Goal: Task Accomplishment & Management: Use online tool/utility

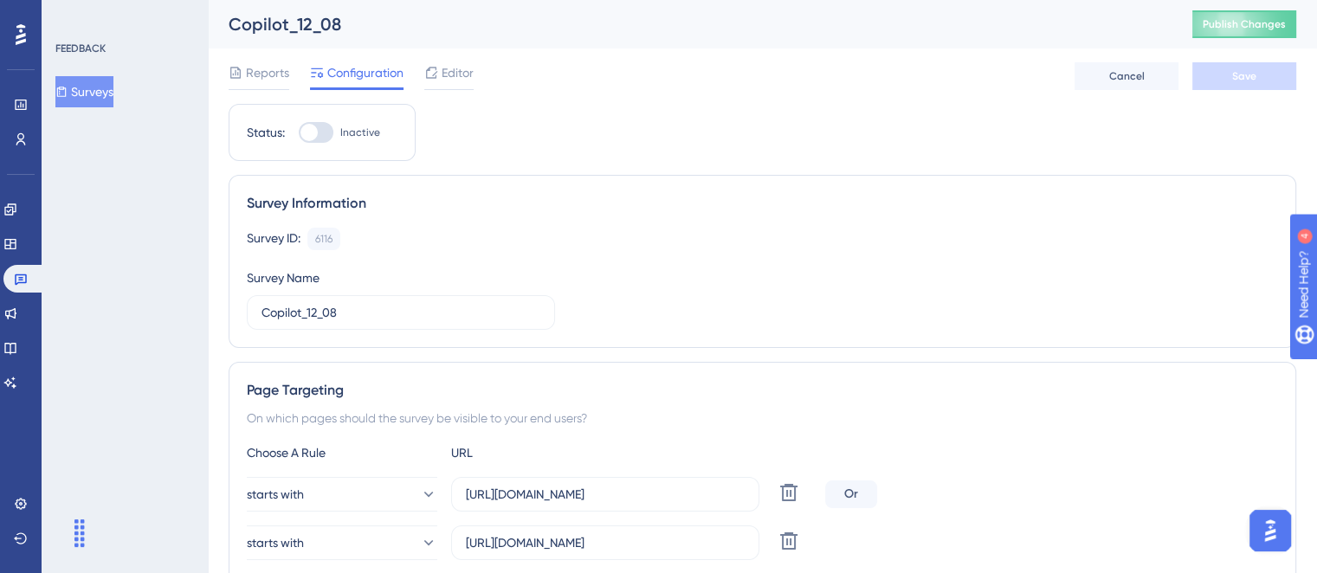
click at [458, 36] on div "Copilot_12_08" at bounding box center [689, 24] width 921 height 24
click at [450, 85] on div "Editor" at bounding box center [448, 76] width 49 height 28
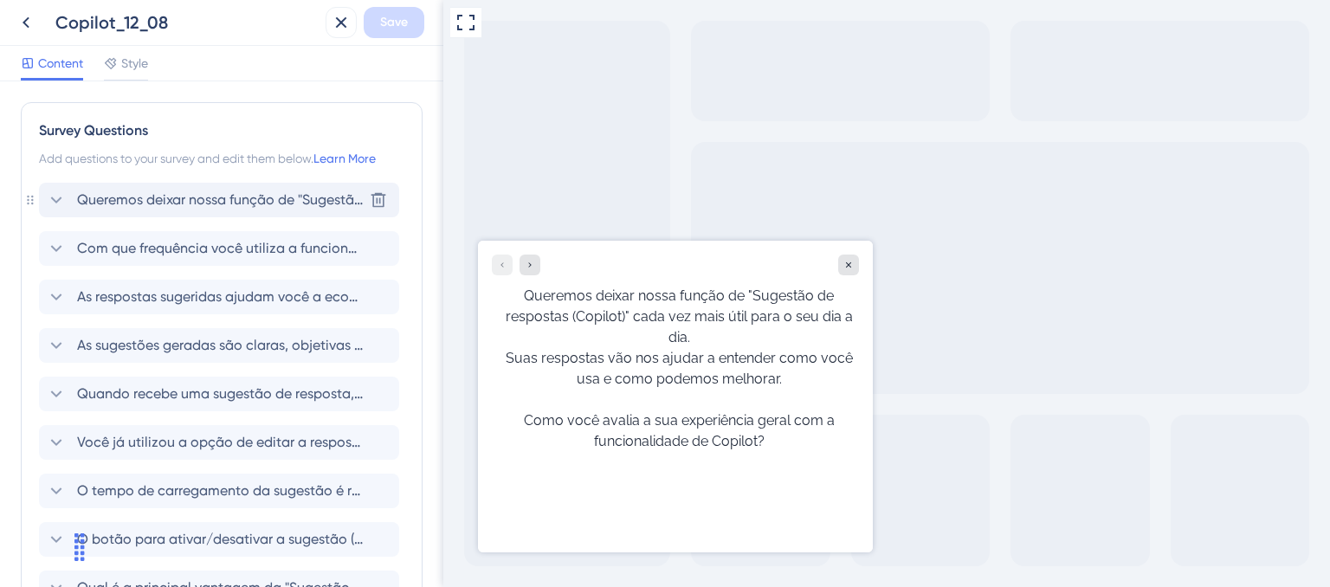
click at [231, 209] on span "Queremos deixar nossa função de "Sugestão de respostas (Copilot)" cada vez mais…" at bounding box center [220, 200] width 286 height 21
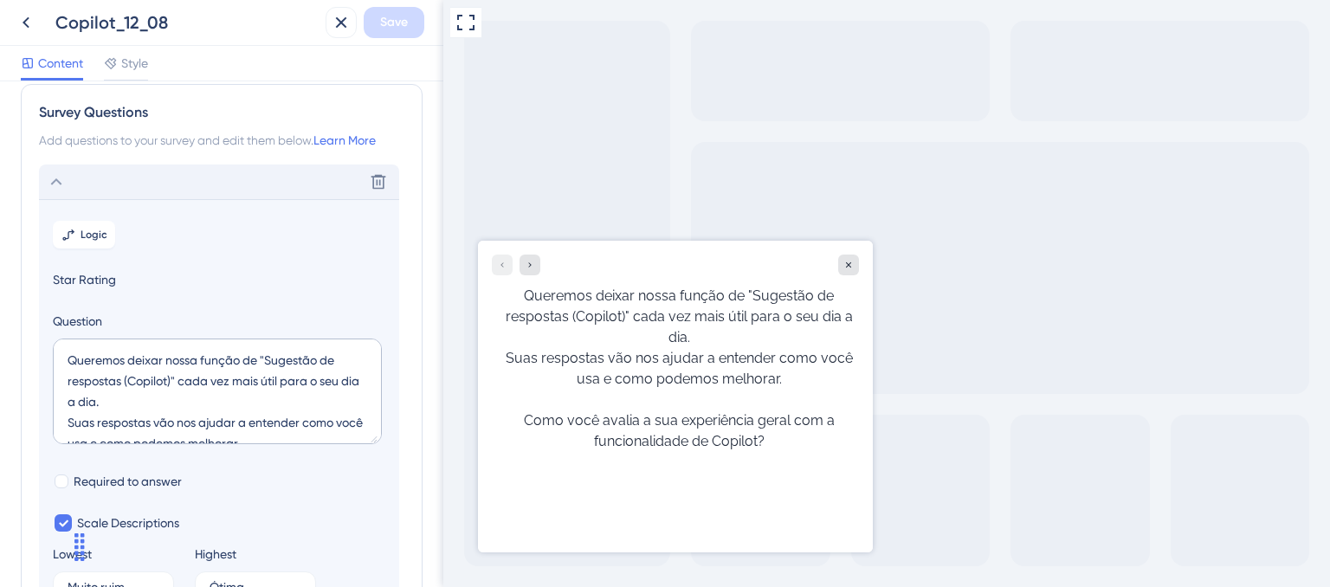
scroll to position [14, 0]
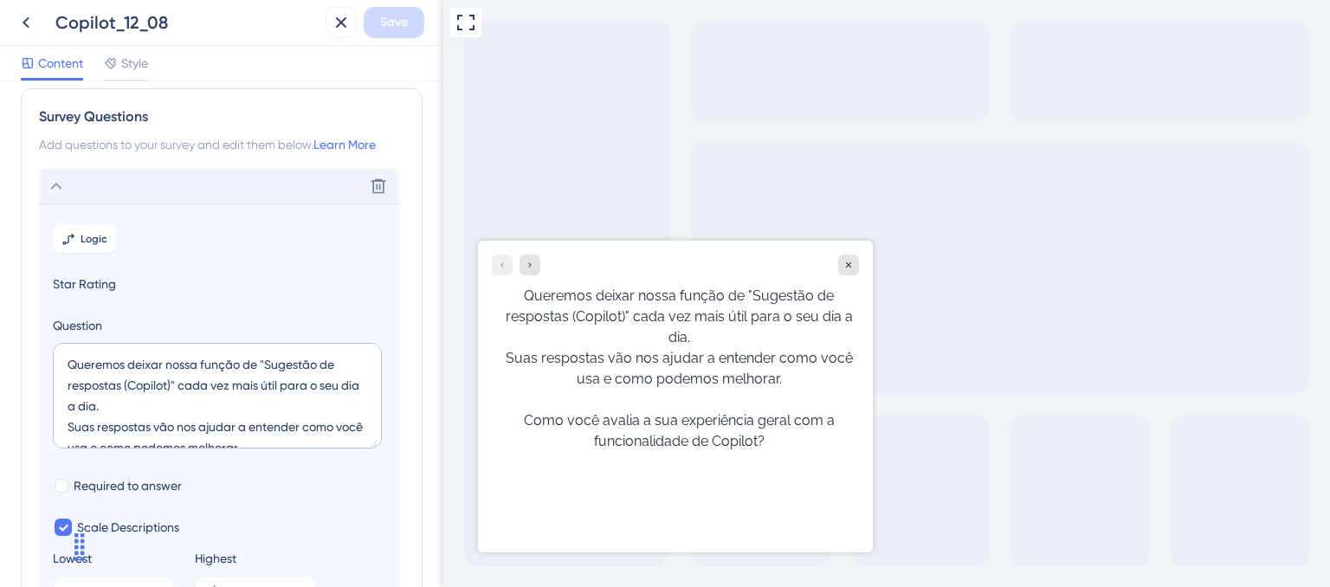
click at [94, 184] on div "Delete" at bounding box center [219, 186] width 360 height 35
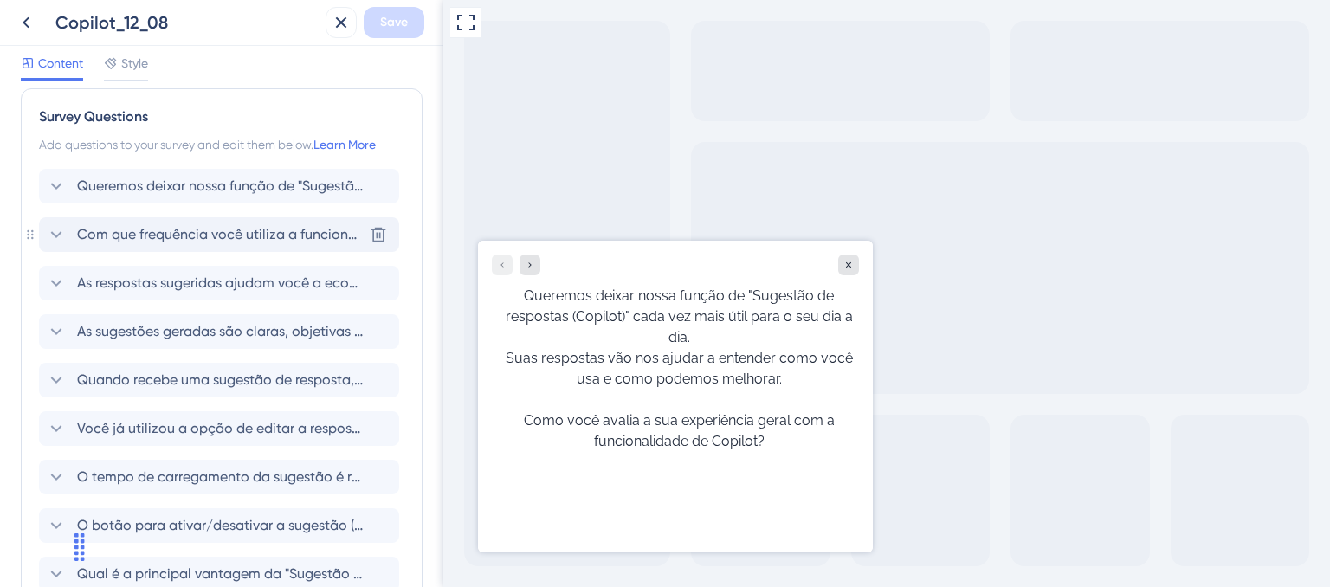
click at [198, 240] on span "Com que frequência você utiliza a funcionalidade de Sugestão de respostas?" at bounding box center [220, 234] width 286 height 21
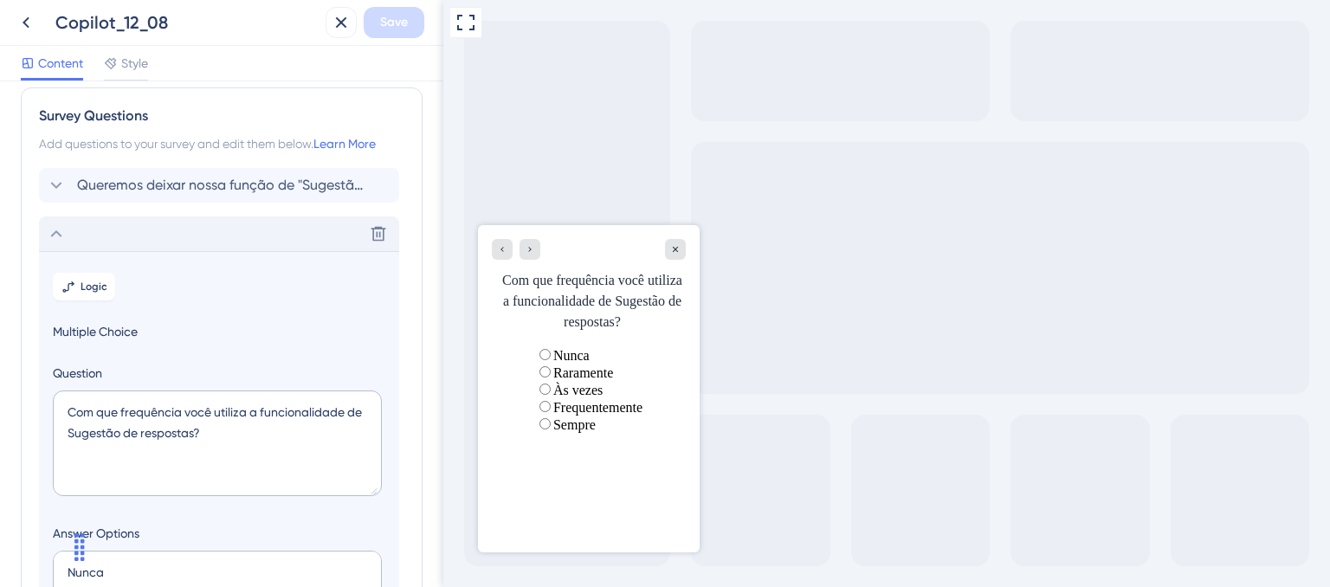
scroll to position [0, 0]
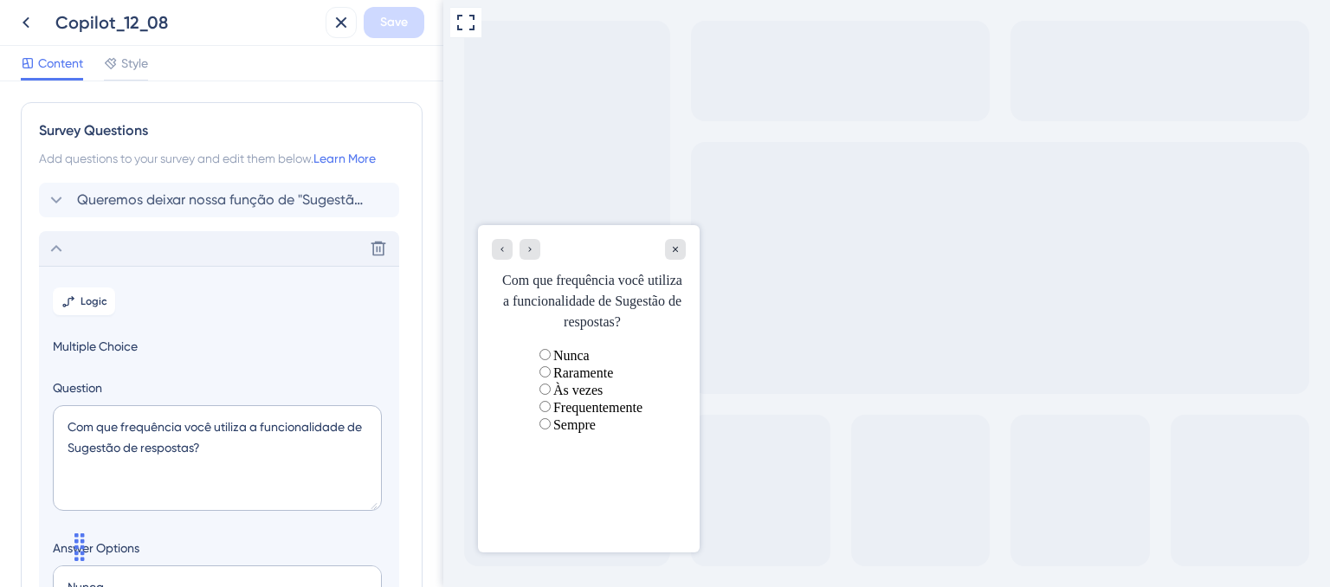
click at [174, 256] on div "Delete" at bounding box center [219, 248] width 360 height 35
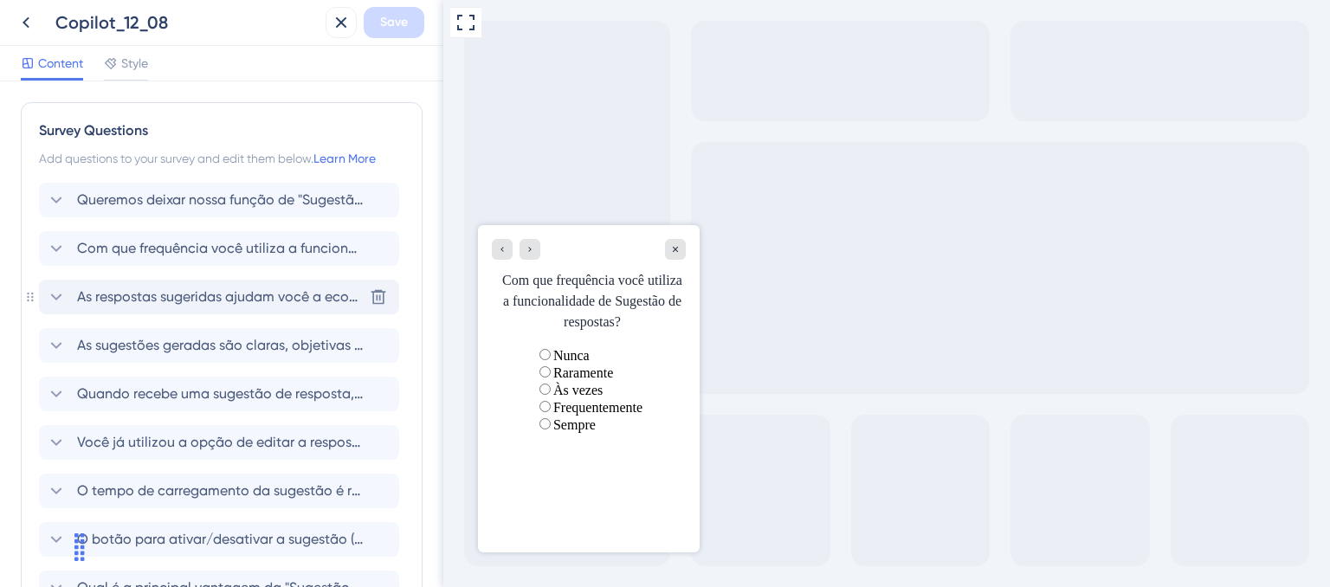
click at [181, 304] on span "As respostas sugeridas ajudam você a economizar tempo e agilizar o atendimento?" at bounding box center [220, 297] width 286 height 21
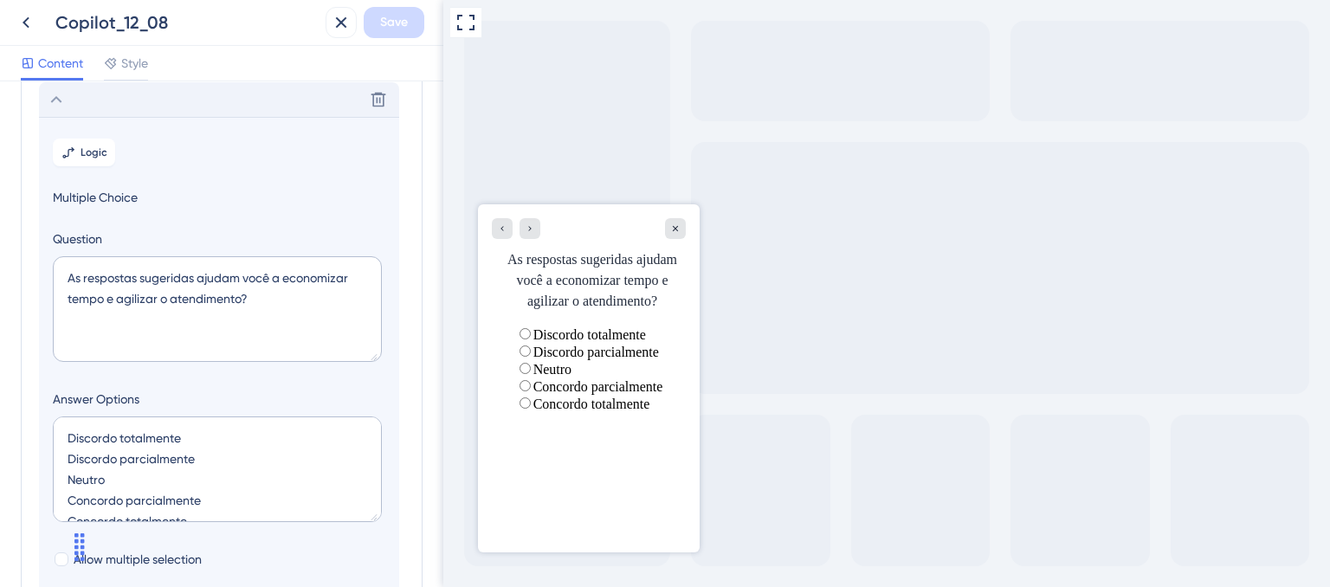
scroll to position [111, 0]
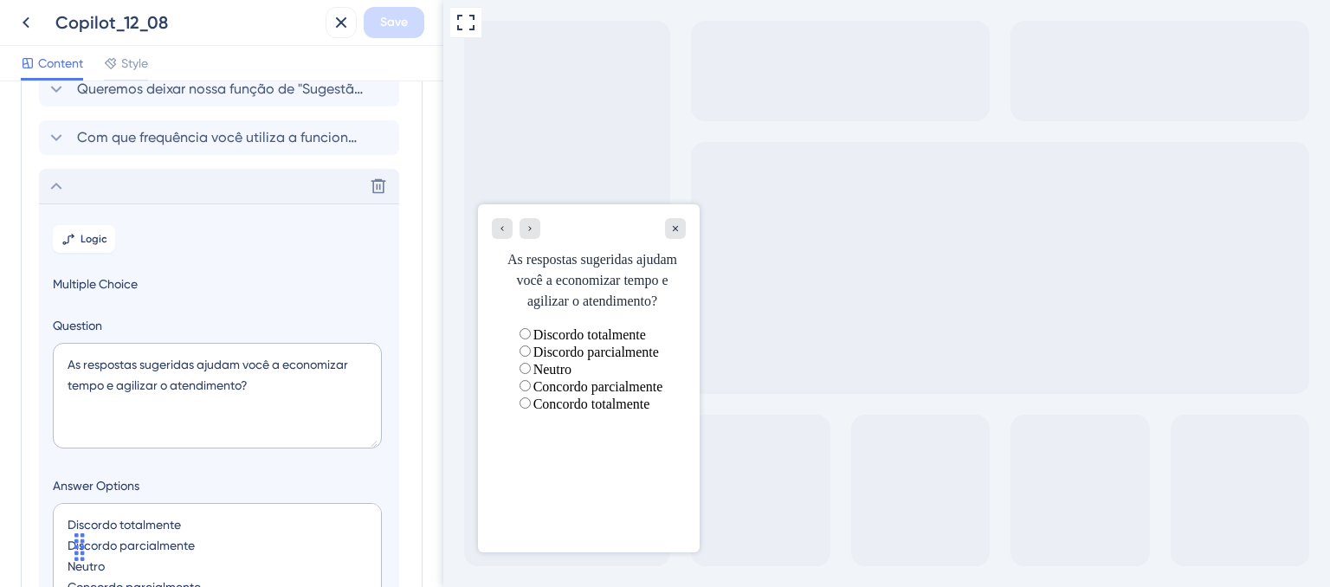
click at [239, 188] on div "Delete" at bounding box center [219, 186] width 360 height 35
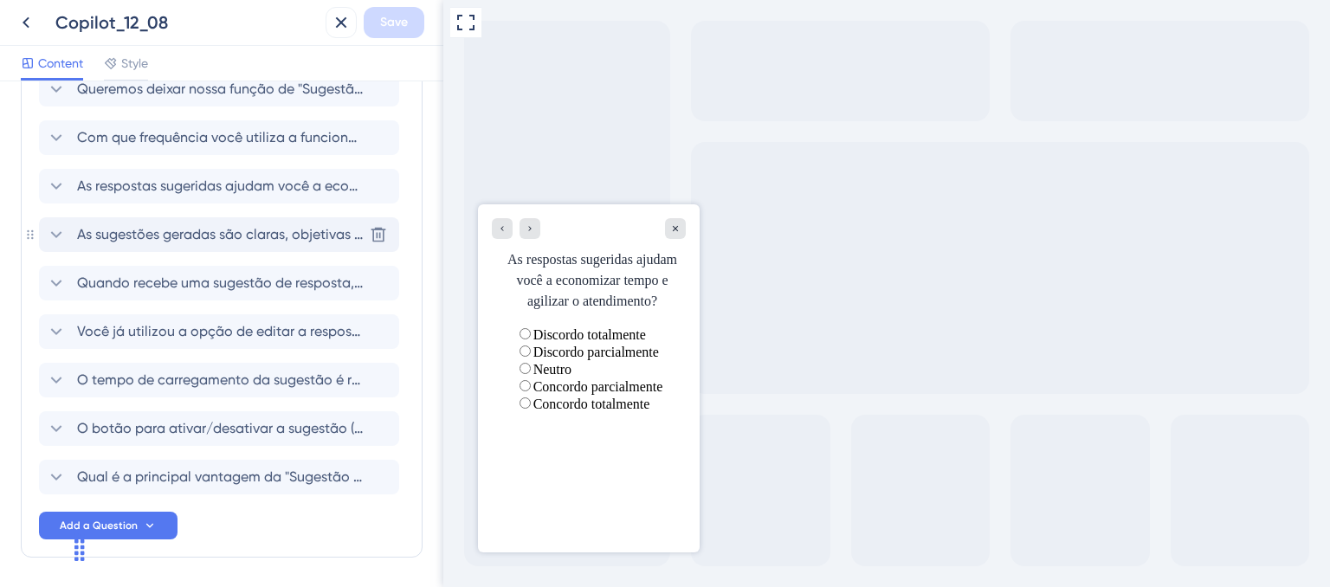
click at [244, 239] on span "As sugestões geradas são claras, objetivas e fáceis de editar?" at bounding box center [220, 234] width 286 height 21
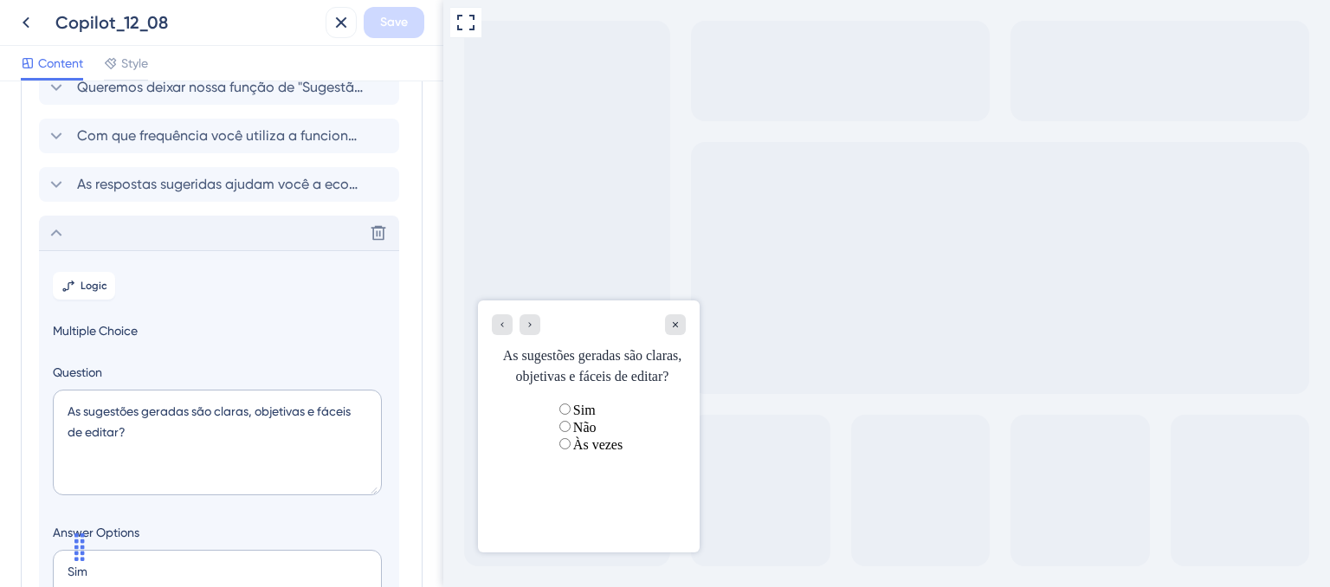
scroll to position [73, 0]
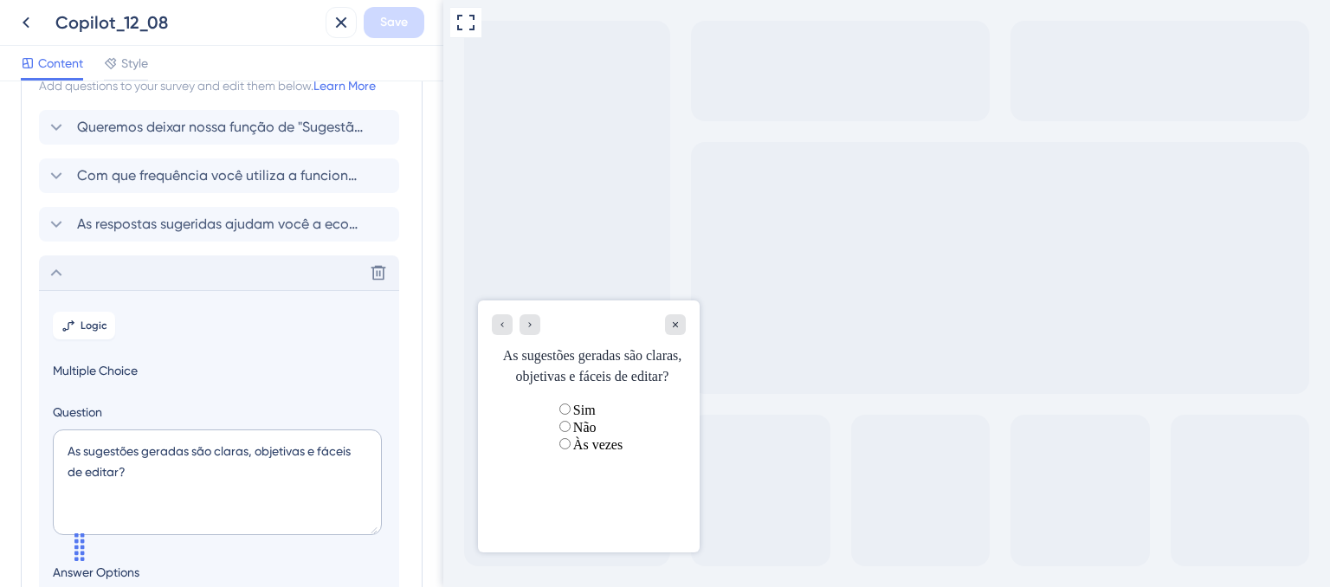
click at [255, 265] on div "Delete" at bounding box center [219, 272] width 360 height 35
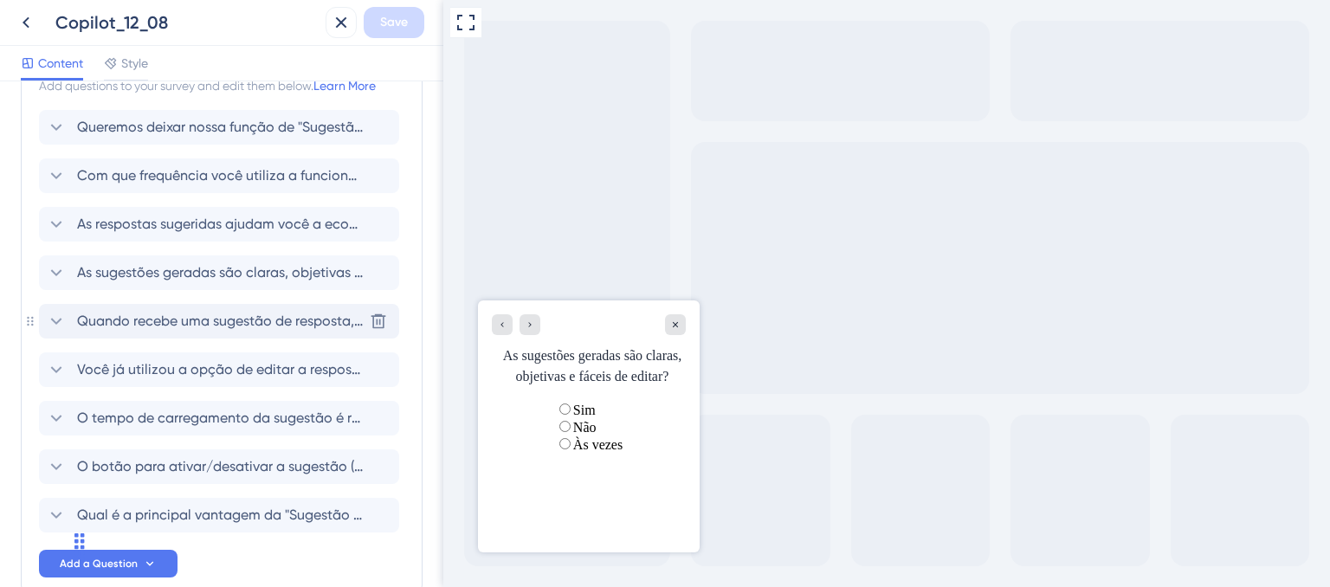
click at [253, 316] on span "Quando recebe uma sugestão de resposta, você normalmente:" at bounding box center [220, 321] width 286 height 21
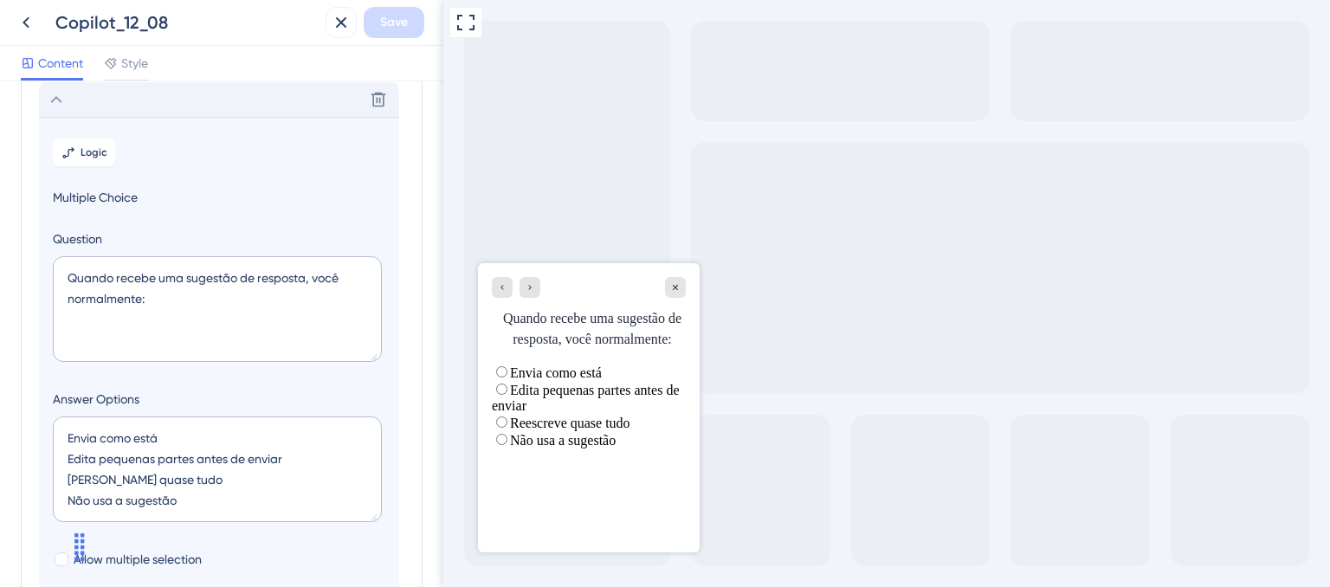
scroll to position [208, 0]
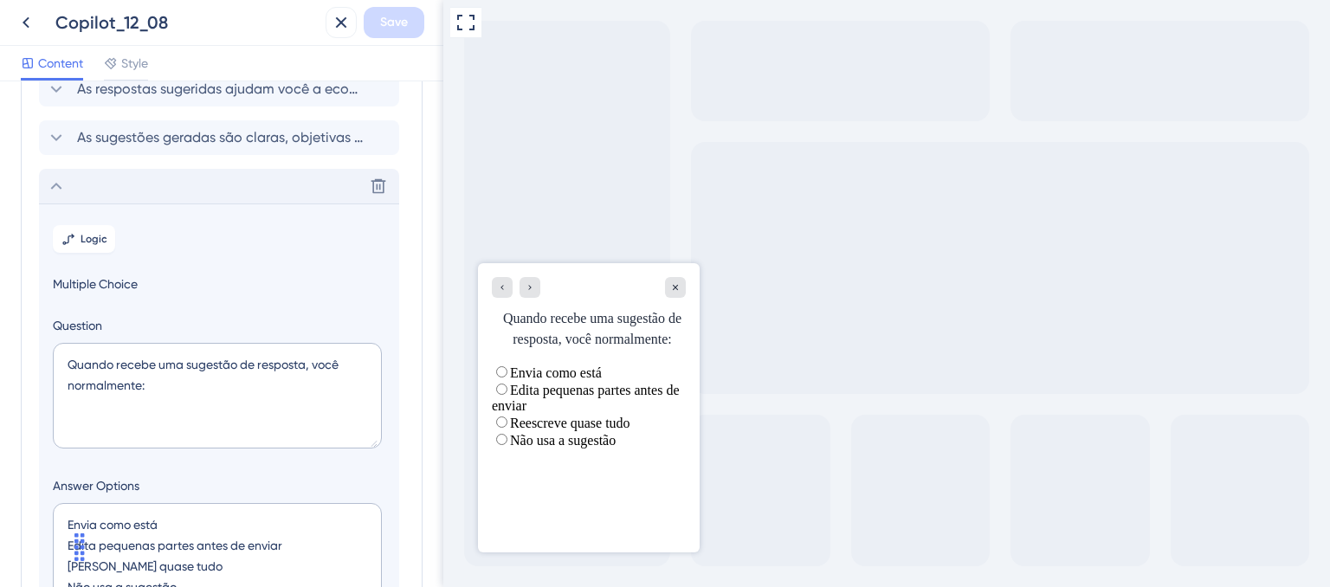
click at [210, 193] on div "Delete" at bounding box center [219, 186] width 360 height 35
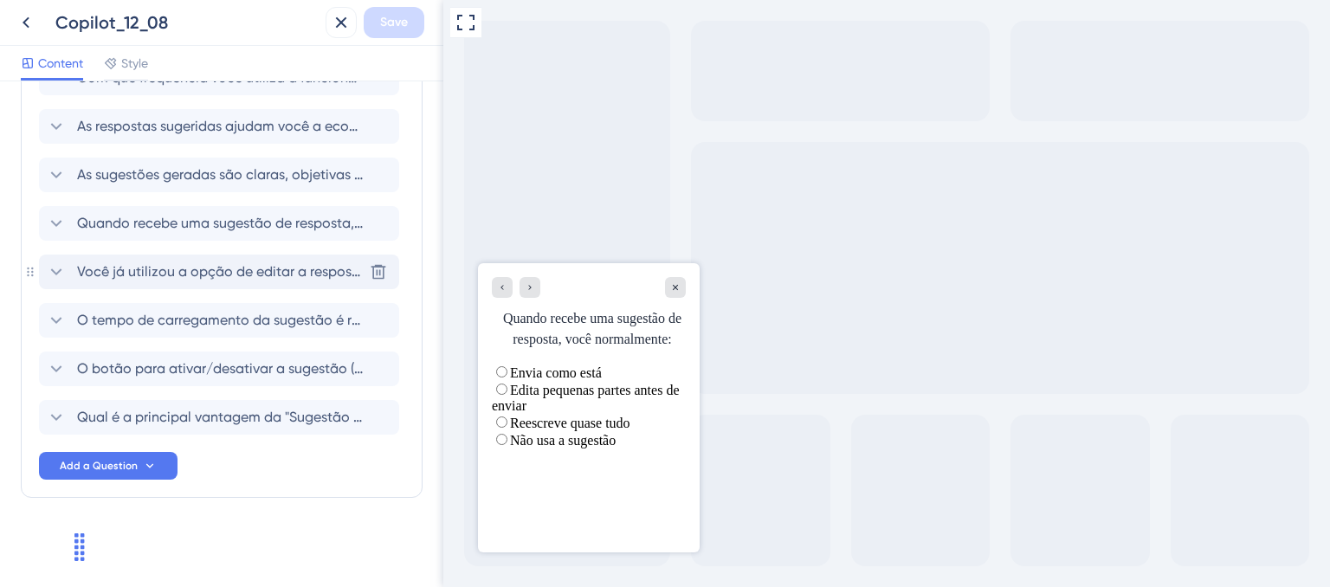
click at [206, 274] on span "Você já utilizou a opção de editar a resposta sugerida?" at bounding box center [220, 272] width 286 height 21
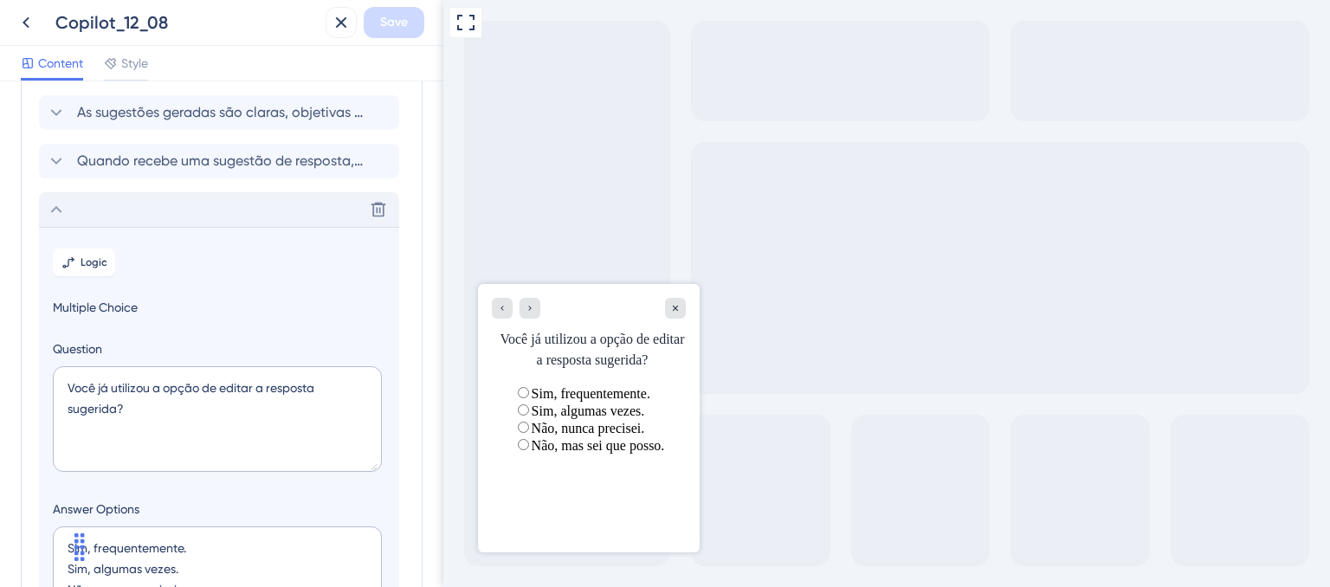
scroll to position [170, 0]
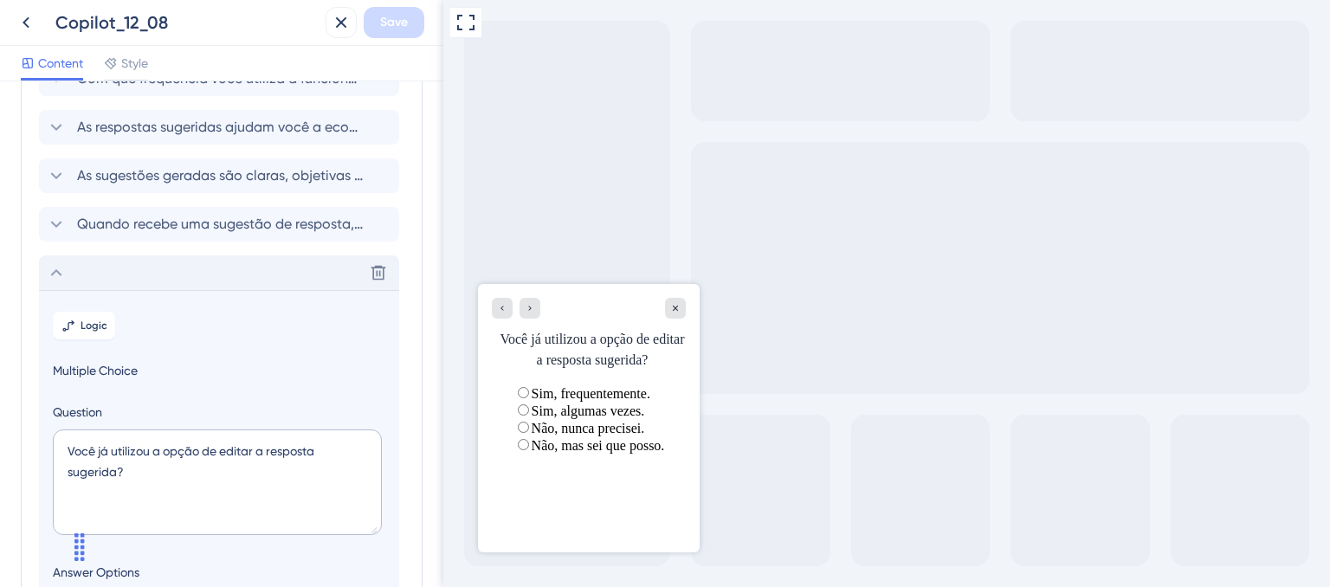
click at [252, 265] on div "Delete" at bounding box center [219, 272] width 360 height 35
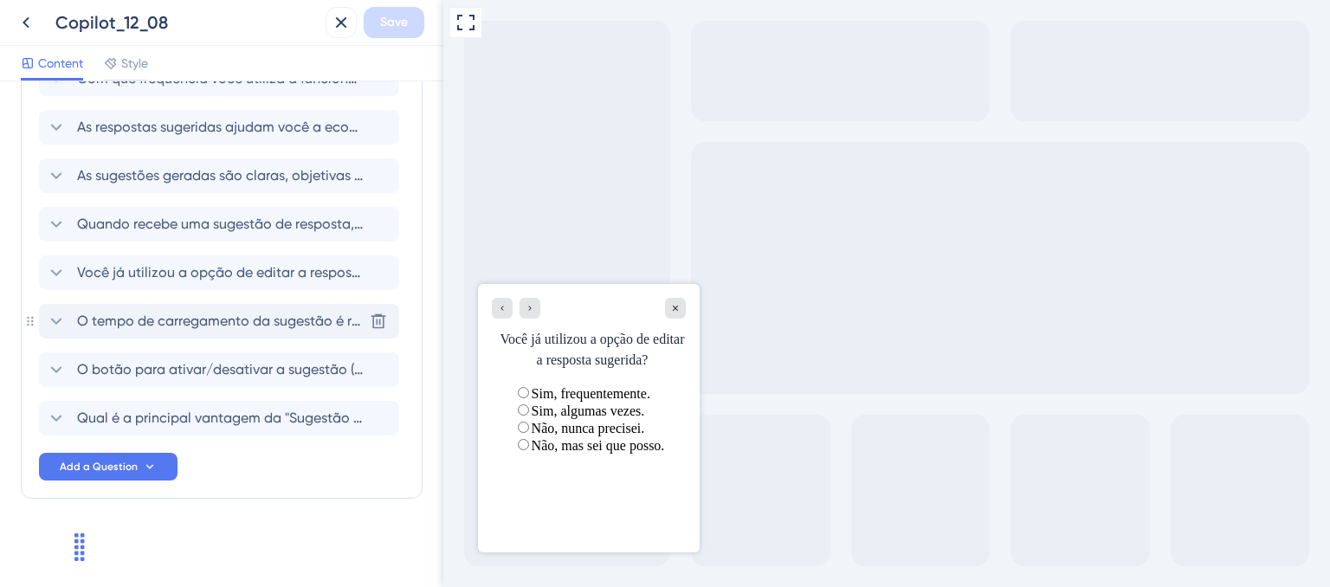
click at [247, 328] on span "O tempo de carregamento da sugestão é rápido o suficiente?" at bounding box center [220, 321] width 286 height 21
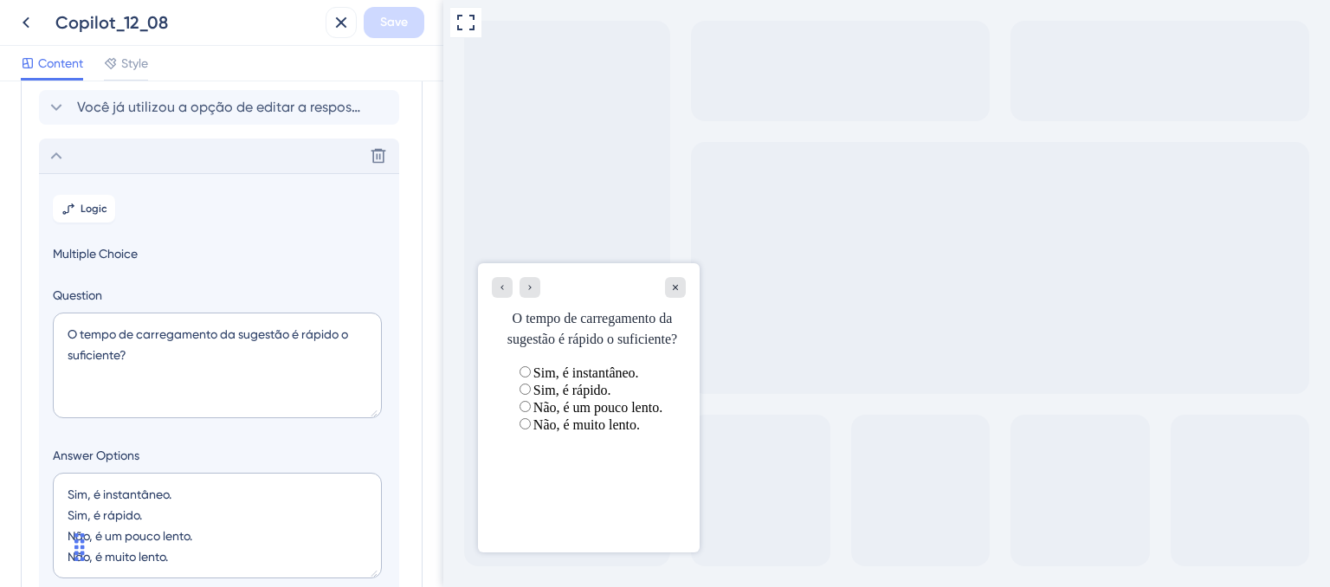
scroll to position [305, 0]
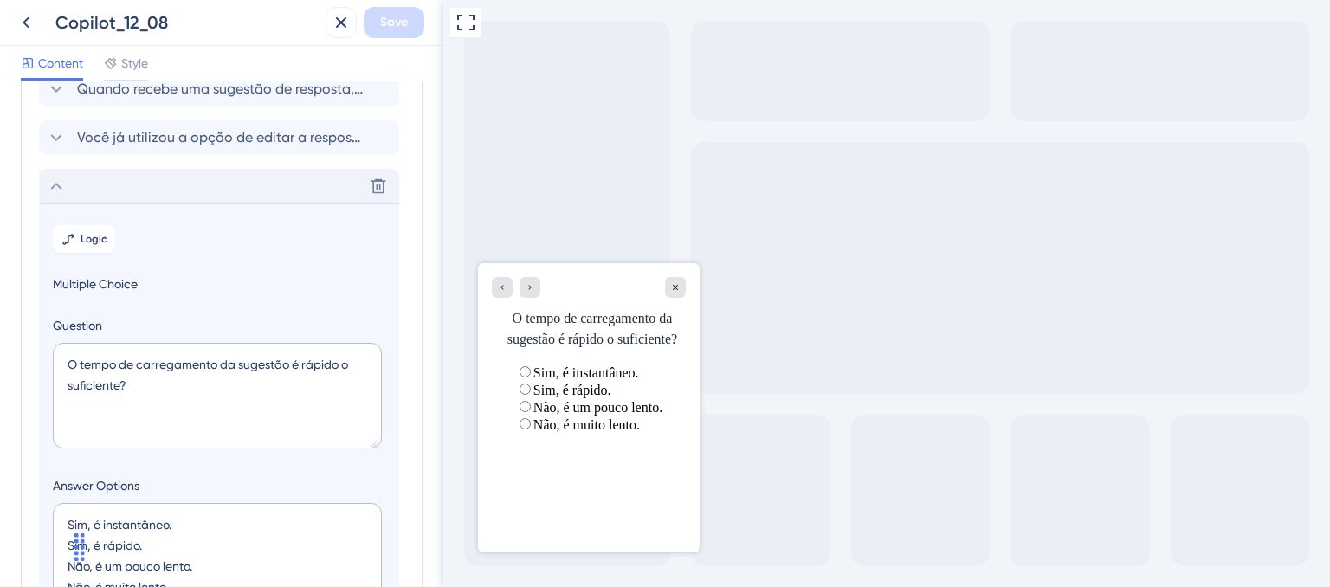
click at [280, 191] on div "Delete" at bounding box center [219, 186] width 360 height 35
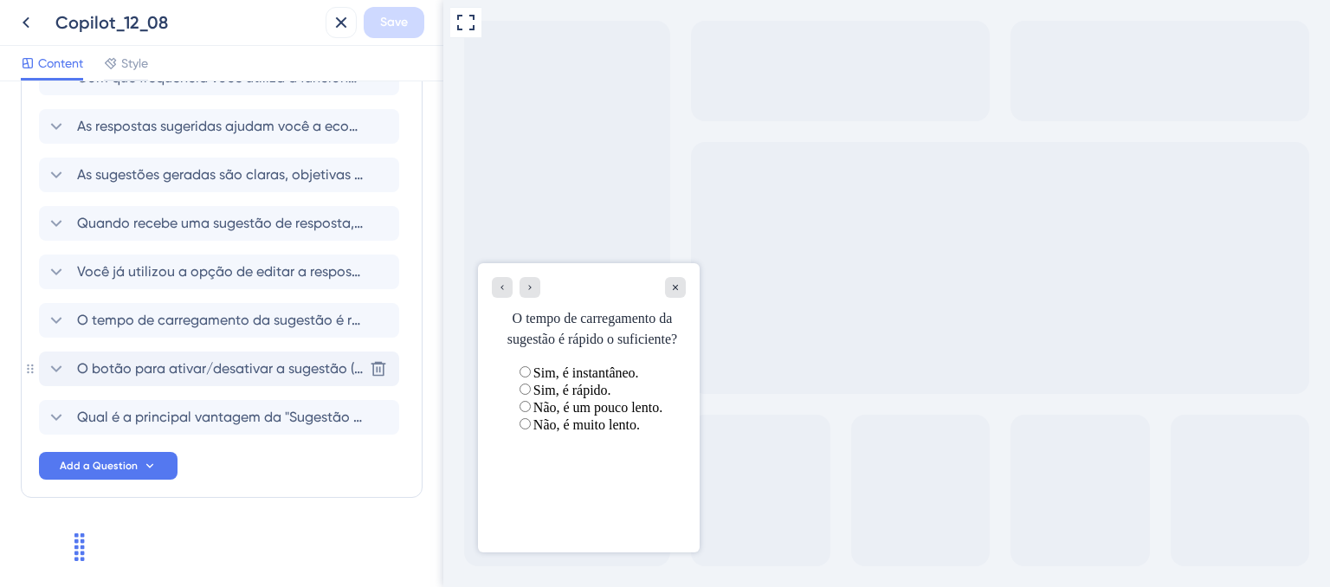
click at [255, 374] on span "O botão para ativar/desativar a sugestão (ícone do Copilot) é fácil de ser enco…" at bounding box center [220, 369] width 286 height 21
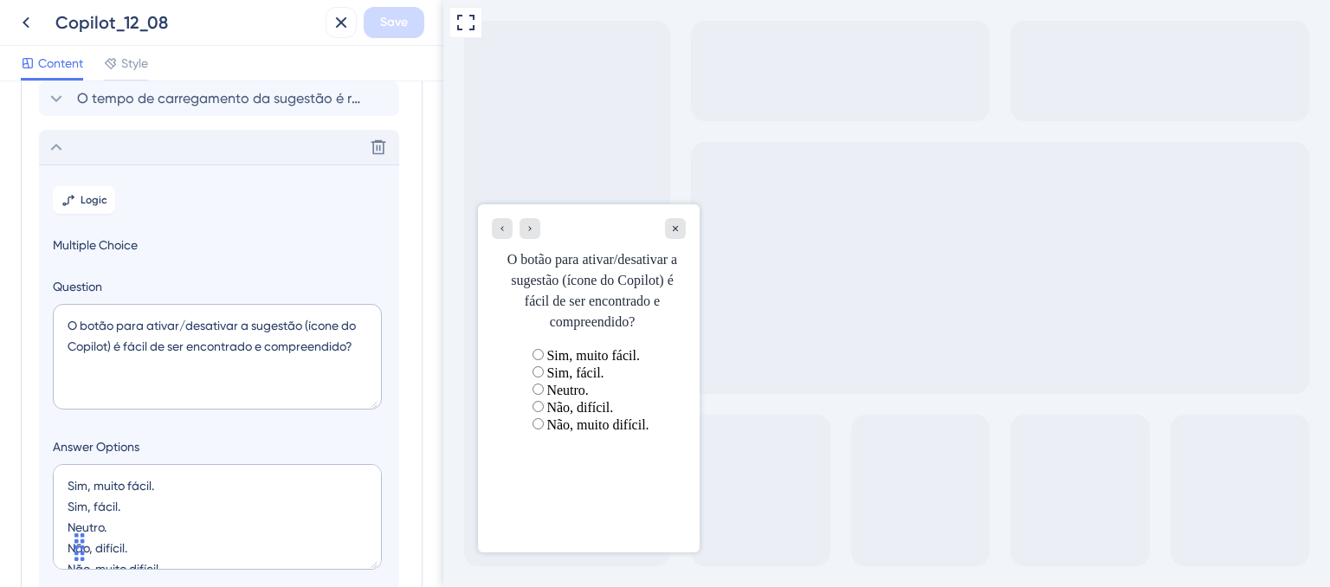
scroll to position [353, 0]
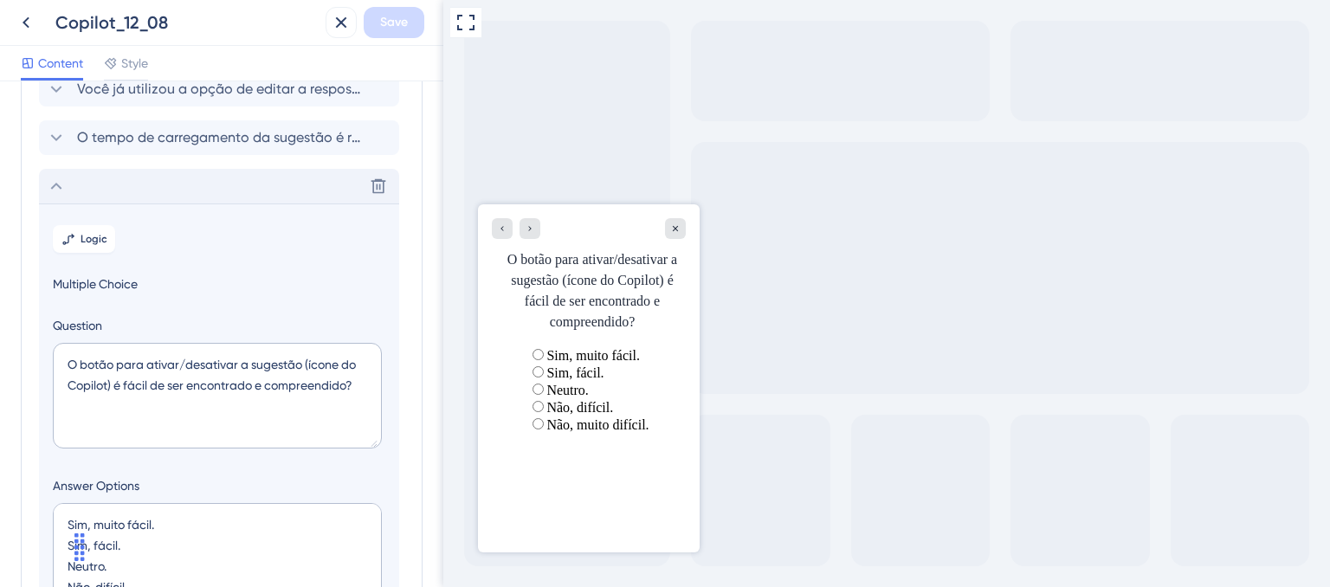
click at [248, 189] on div "Delete" at bounding box center [219, 186] width 360 height 35
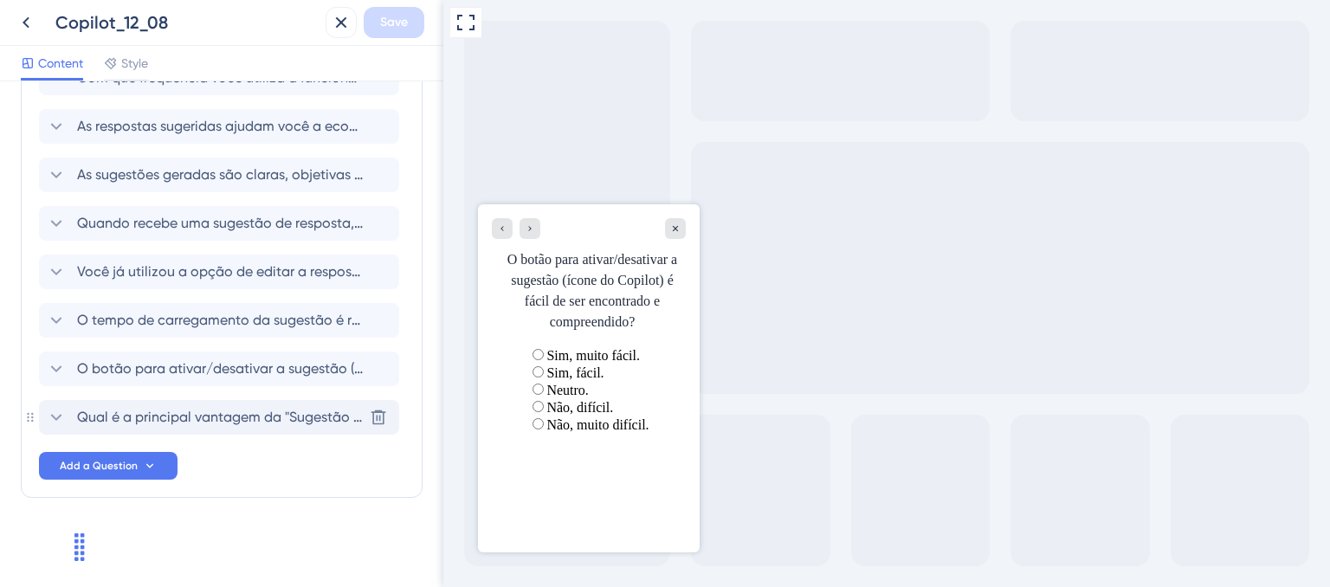
click at [252, 421] on span "Qual é a principal vantagem da "Sugestão de respostas" para você? Qual é a prin…" at bounding box center [220, 417] width 286 height 21
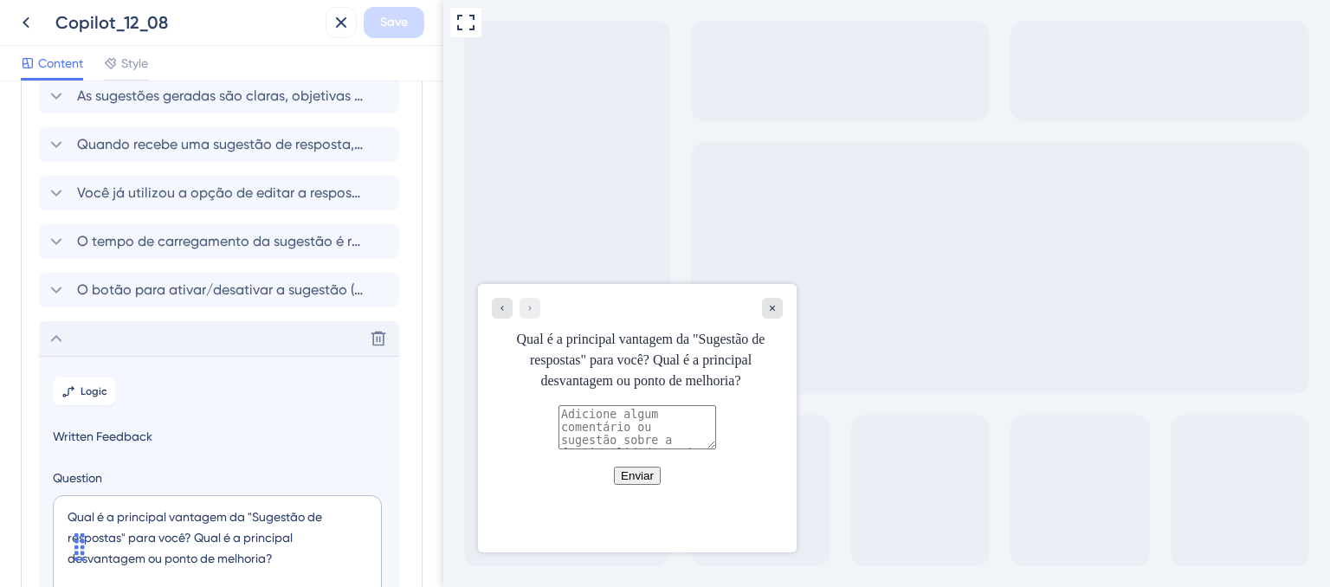
scroll to position [163, 0]
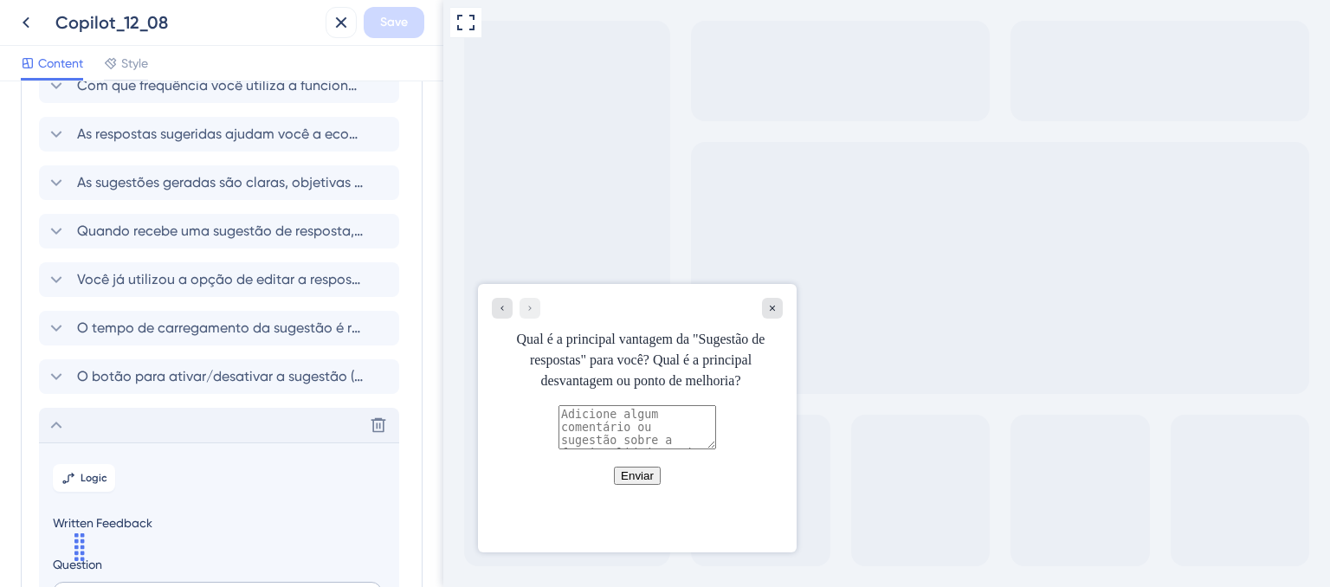
click at [42, 430] on div "Delete" at bounding box center [219, 425] width 360 height 35
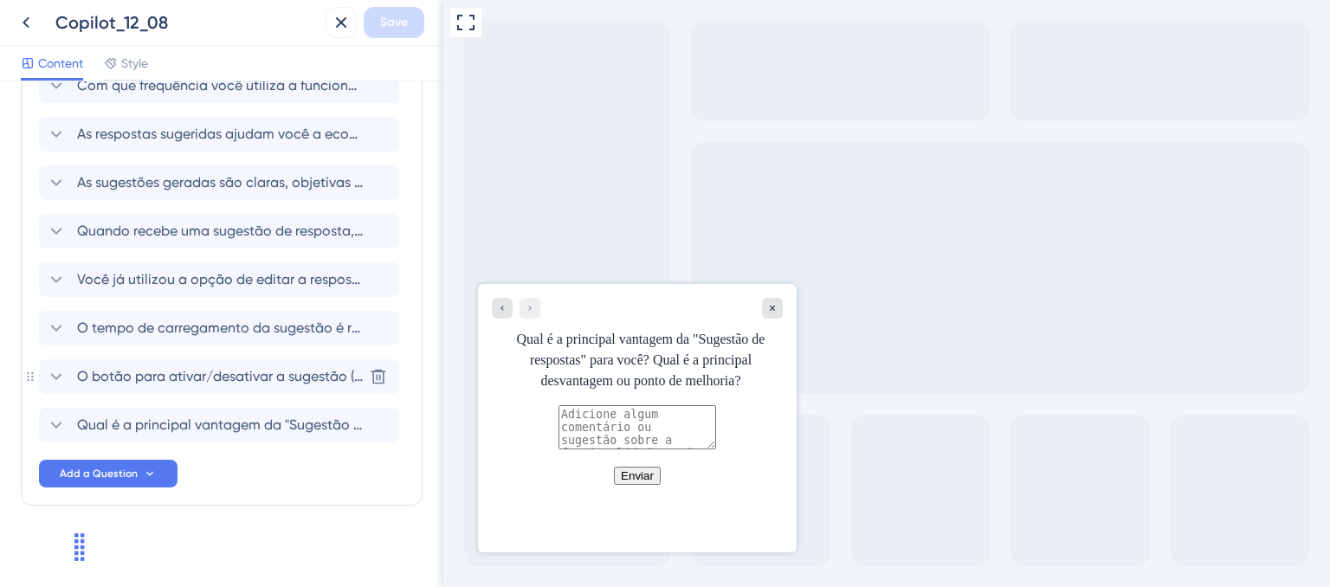
scroll to position [0, 0]
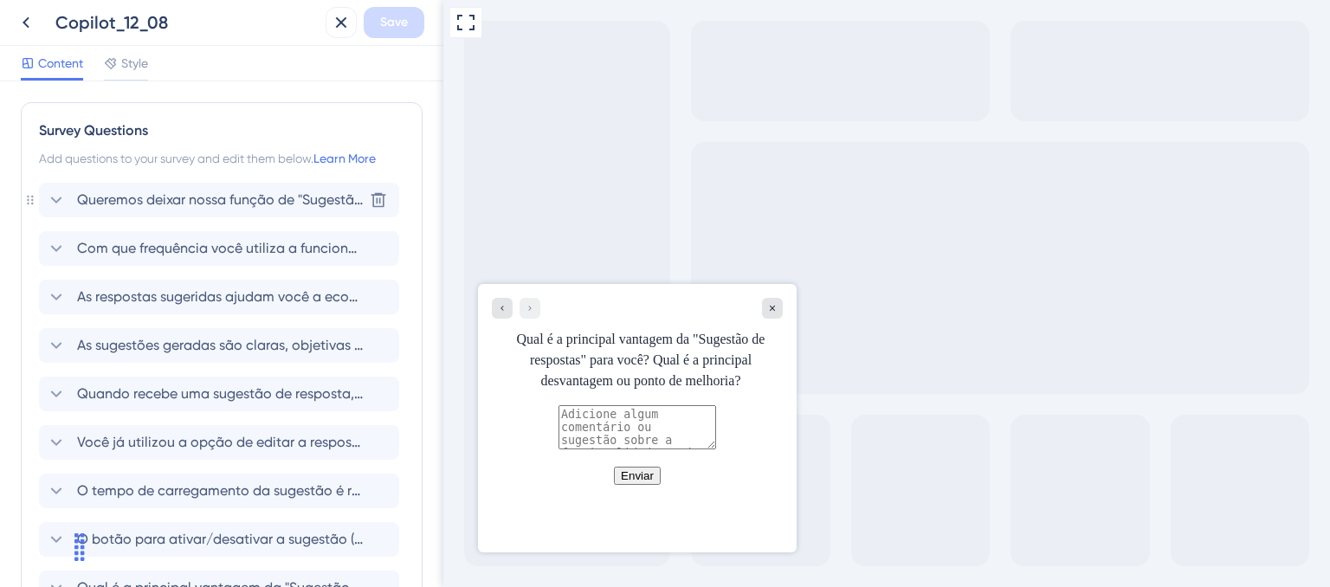
click at [251, 208] on span "Queremos deixar nossa função de "Sugestão de respostas (Copilot)" cada vez mais…" at bounding box center [220, 200] width 286 height 21
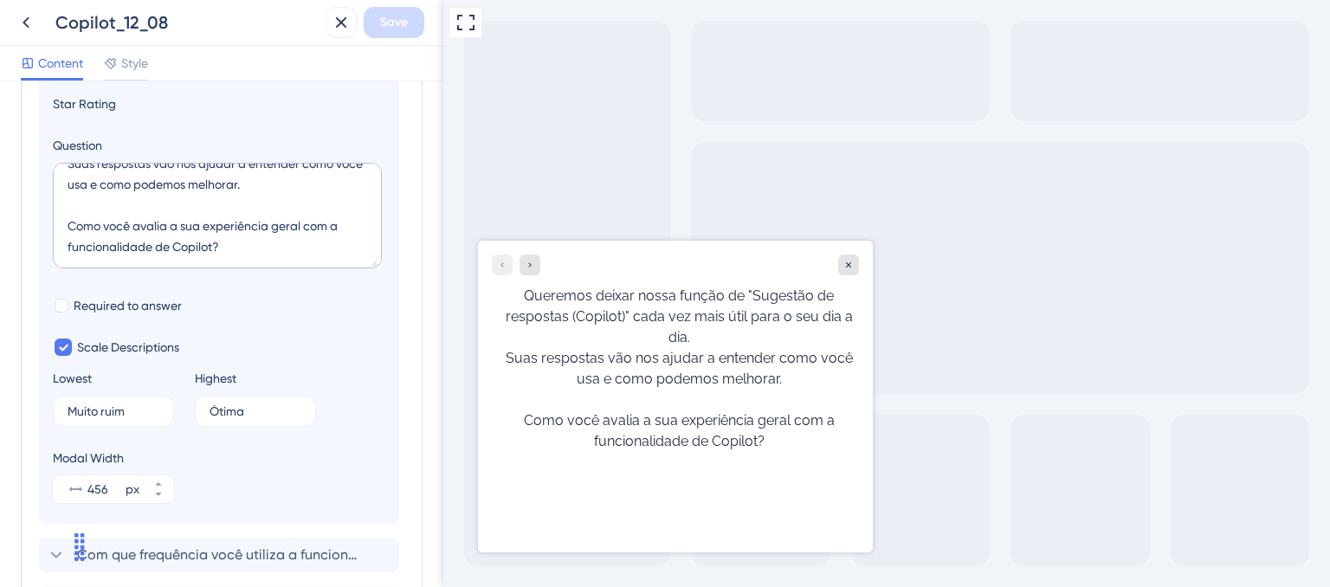
scroll to position [187, 0]
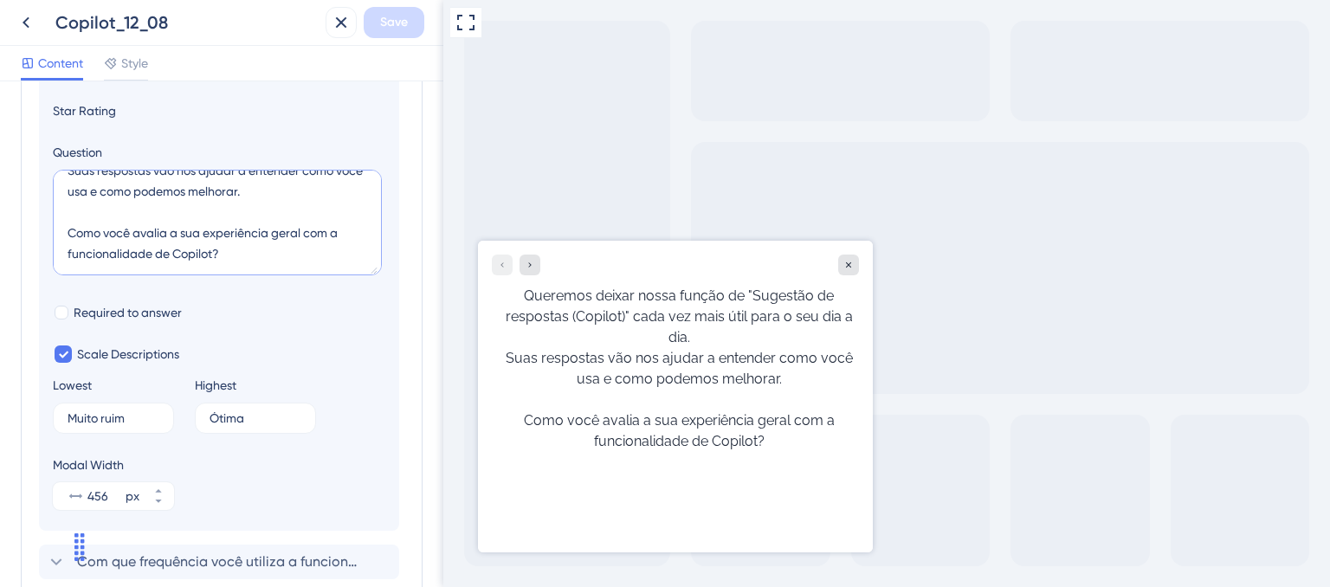
click at [277, 261] on textarea "Queremos deixar nossa função de "Sugestão de respostas (Copilot)" cada vez mais…" at bounding box center [217, 223] width 329 height 106
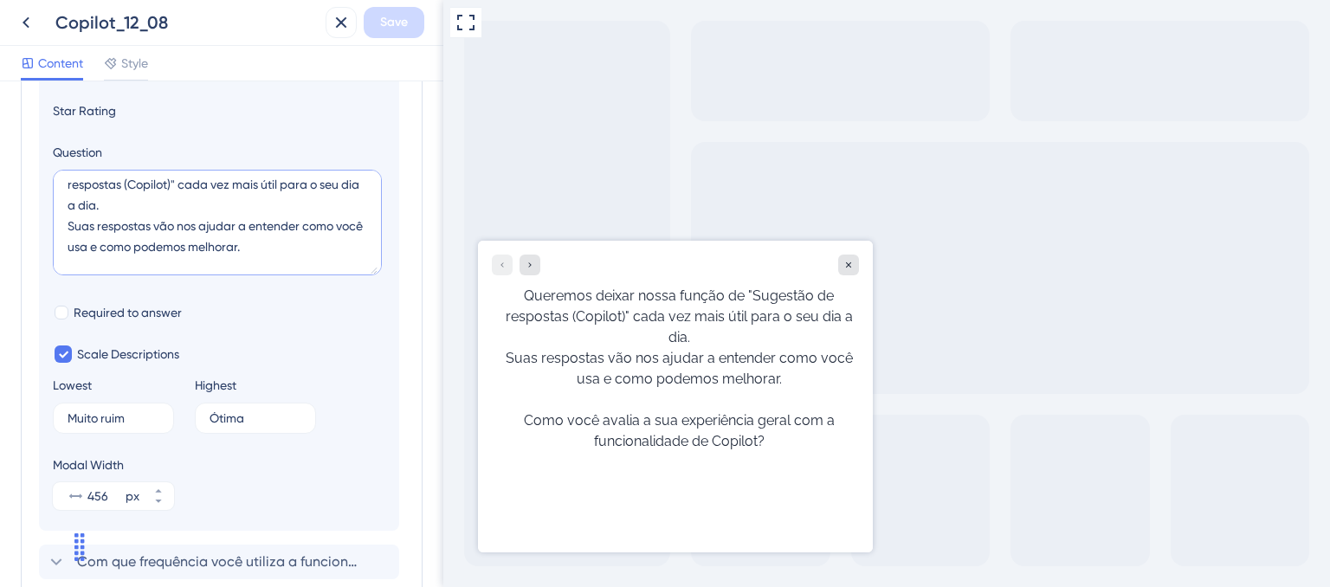
scroll to position [0, 0]
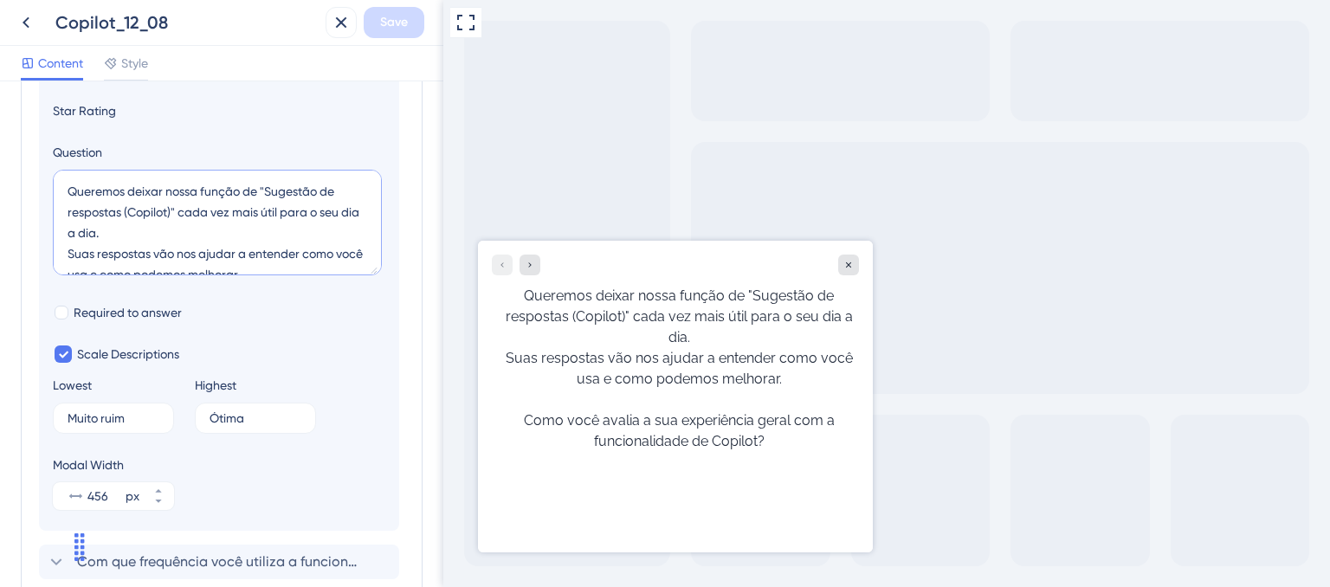
click at [261, 184] on textarea "Queremos deixar nossa função de "Sugestão de respostas (Copilot)" cada vez mais…" at bounding box center [217, 223] width 329 height 106
click at [318, 248] on textarea "Queremos deixar nossa função de **Sugestão de respostas (Copilot)** cada vez ma…" at bounding box center [217, 223] width 329 height 106
drag, startPoint x: 180, startPoint y: 210, endPoint x: 171, endPoint y: 209, distance: 8.8
click at [171, 209] on textarea "Queremos deixar nossa função de **Sugestão de respostas (Copilot)** cada vez ma…" at bounding box center [217, 223] width 329 height 106
drag, startPoint x: 262, startPoint y: 189, endPoint x: 270, endPoint y: 188, distance: 8.7
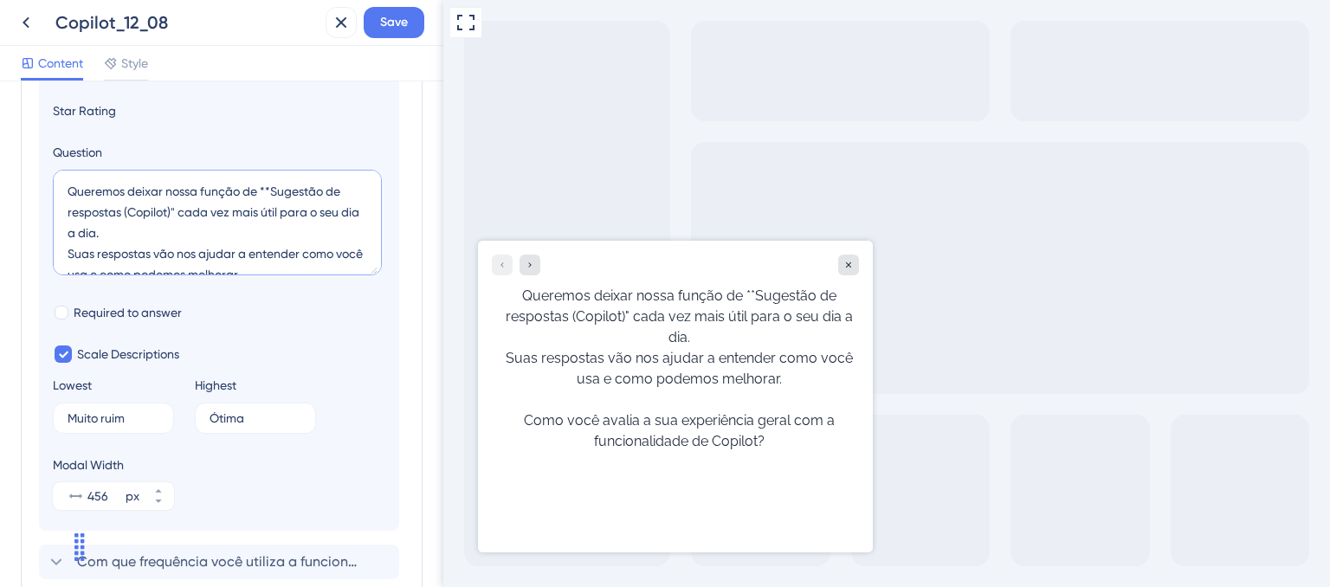
click at [270, 188] on textarea "Queremos deixar nossa função de **Sugestão de respostas (Copilot)" cada vez mai…" at bounding box center [217, 223] width 329 height 106
type textarea "Queremos deixar nossa função de "Sugestão de respostas (Copilot)" cada vez mais…"
click at [292, 222] on textarea "Queremos deixar nossa função de "Sugestão de respostas (Copilot)" cada vez mais…" at bounding box center [217, 223] width 329 height 106
